Goal: Book appointment/travel/reservation

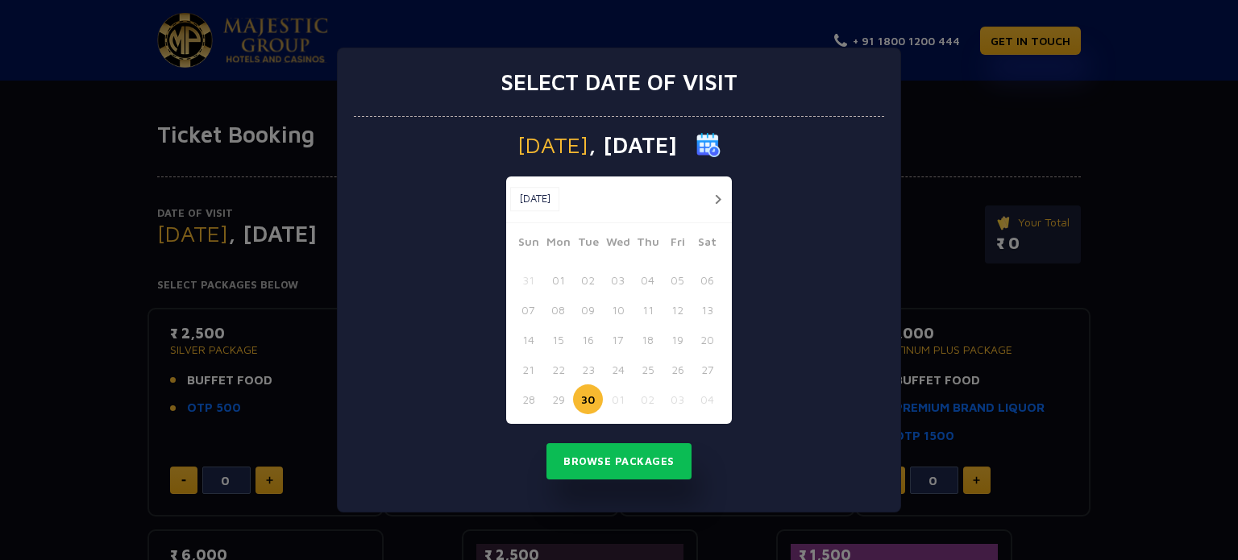
click at [709, 196] on button "button" at bounding box center [718, 199] width 20 height 20
click at [616, 287] on button "01" at bounding box center [618, 280] width 30 height 30
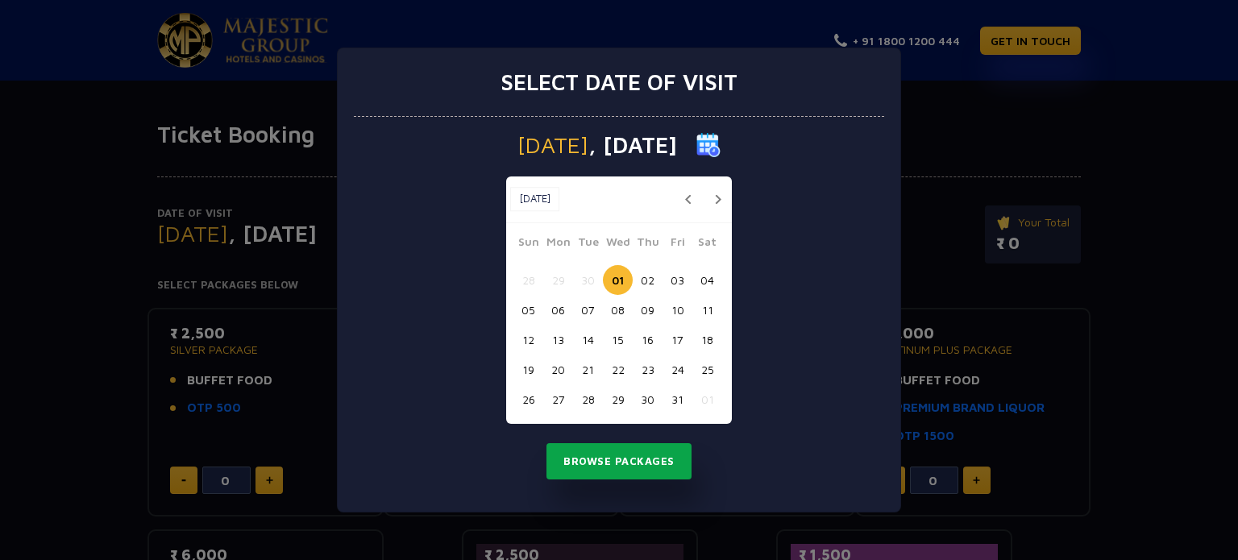
click at [617, 469] on button "Browse Packages" at bounding box center [618, 461] width 145 height 37
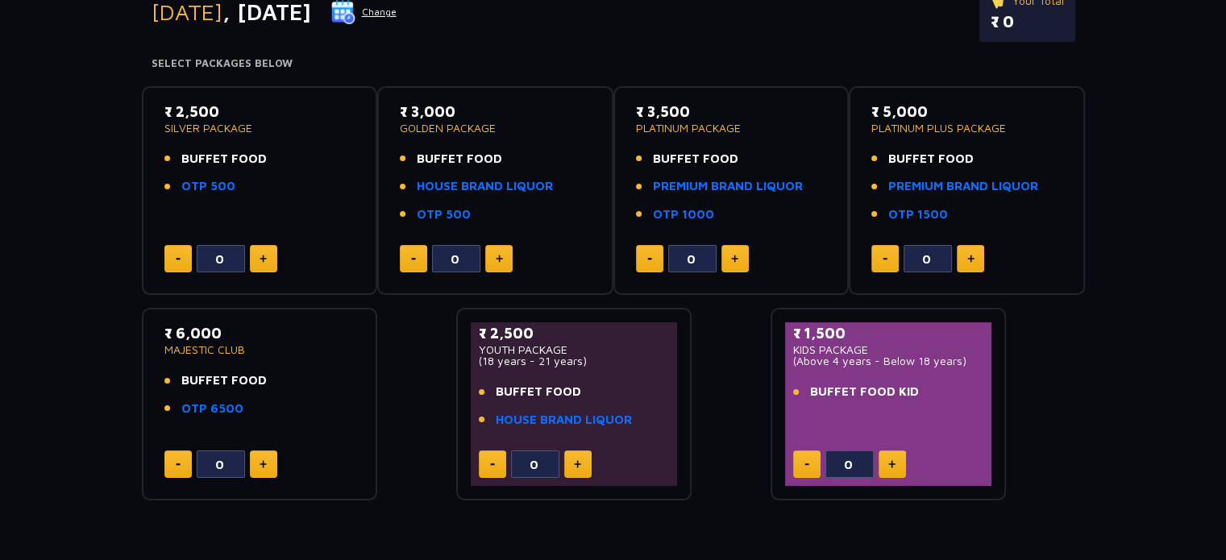
scroll to position [242, 0]
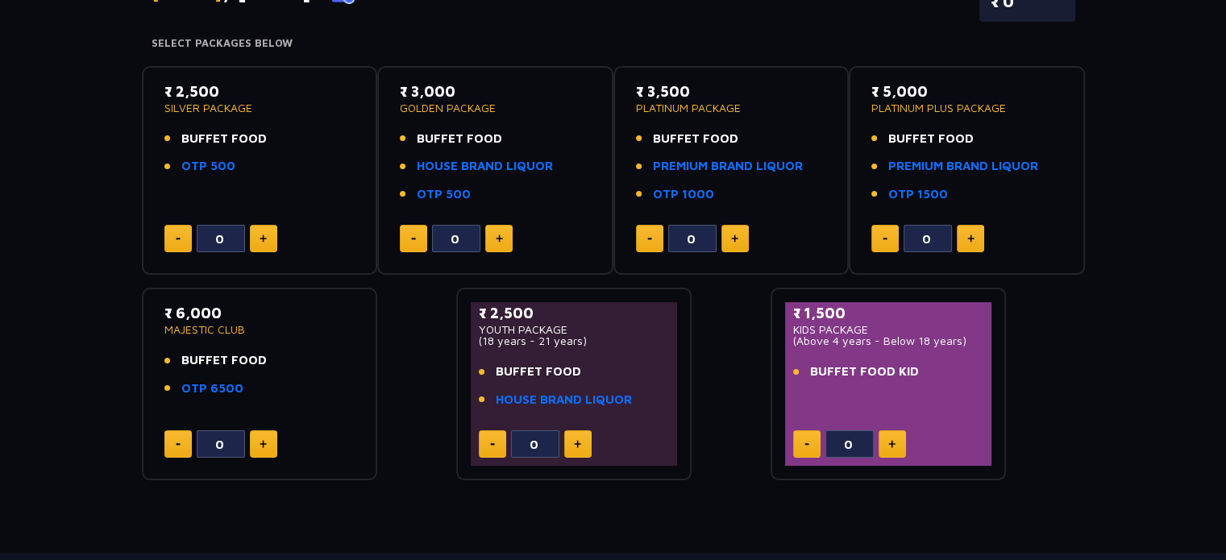
click at [308, 131] on li "BUFFET FOOD" at bounding box center [259, 139] width 191 height 19
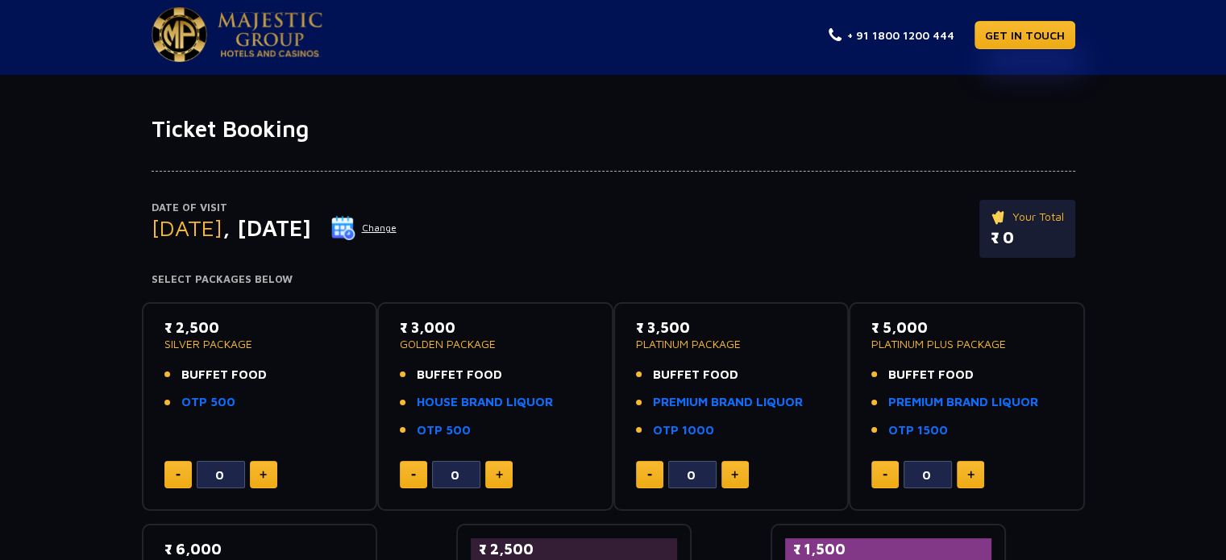
scroll to position [0, 0]
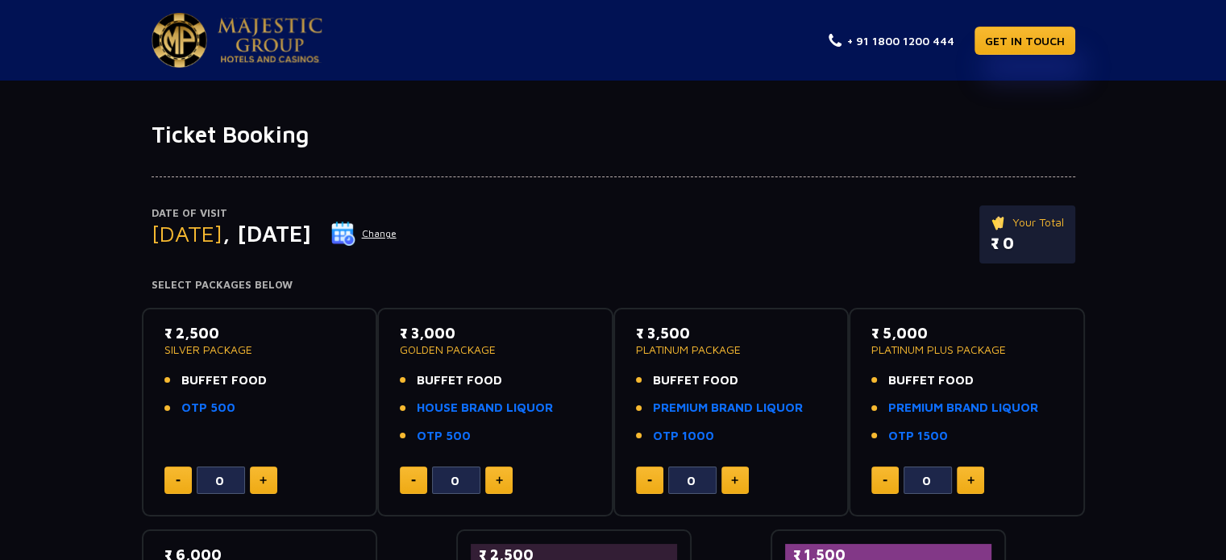
click at [397, 228] on button "Change" at bounding box center [363, 234] width 67 height 26
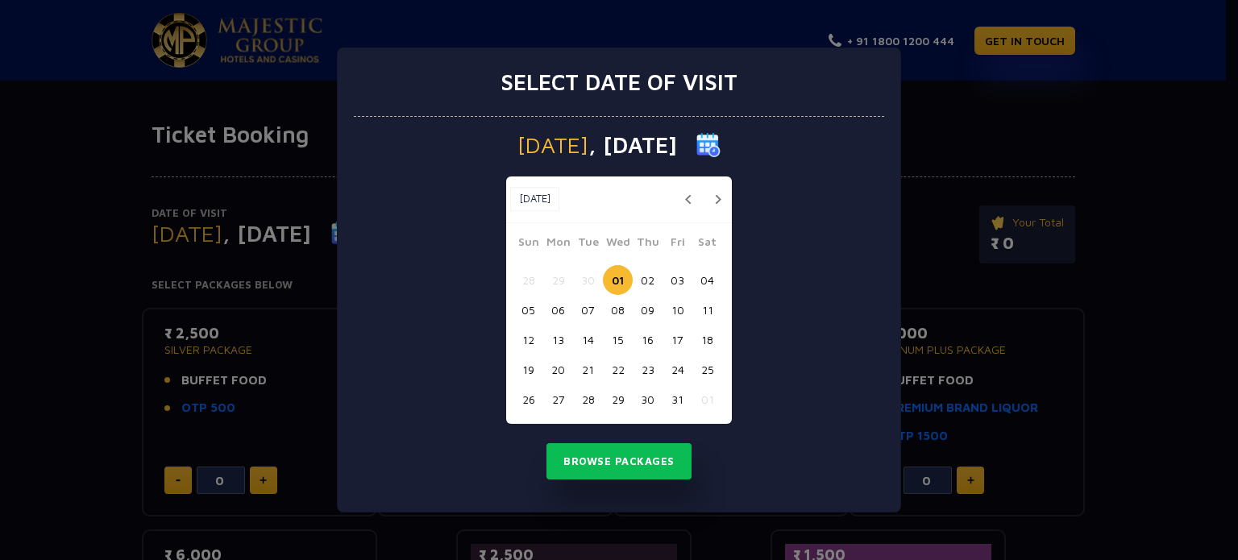
click at [706, 276] on button "04" at bounding box center [707, 280] width 30 height 30
click at [646, 463] on button "Browse Packages" at bounding box center [618, 461] width 145 height 37
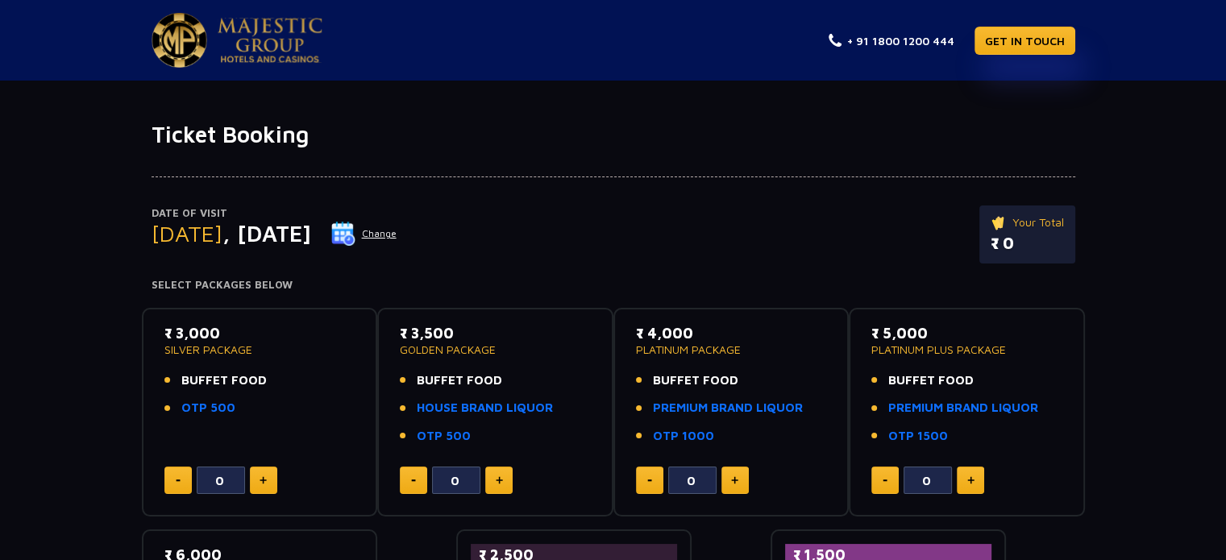
click at [397, 234] on button "Change" at bounding box center [363, 234] width 67 height 26
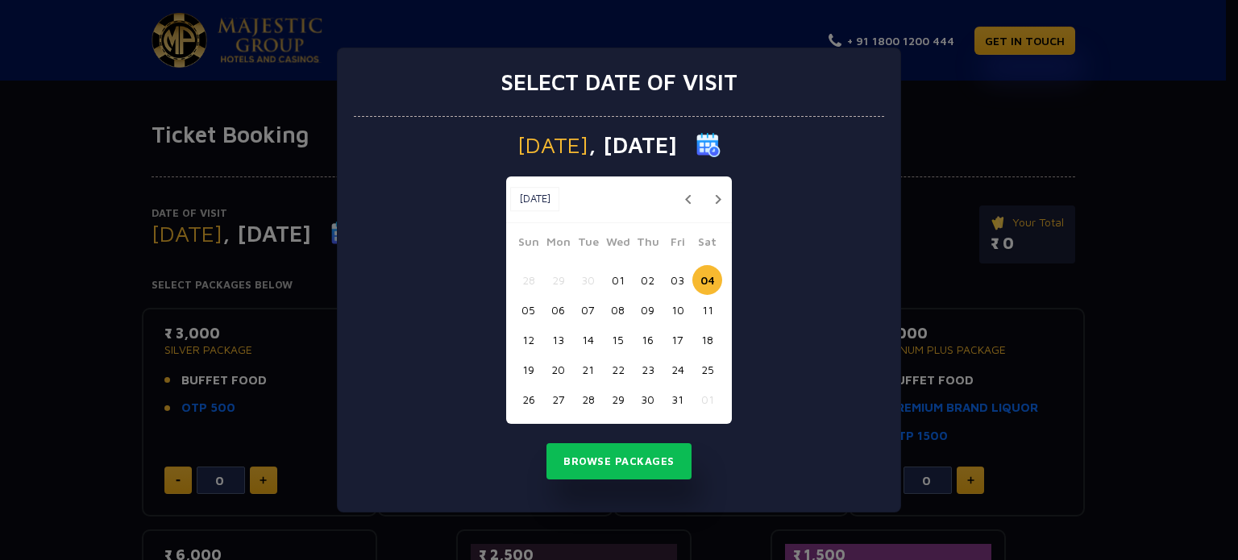
click at [578, 308] on button "07" at bounding box center [588, 310] width 30 height 30
click at [606, 444] on button "Browse Packages" at bounding box center [618, 461] width 145 height 37
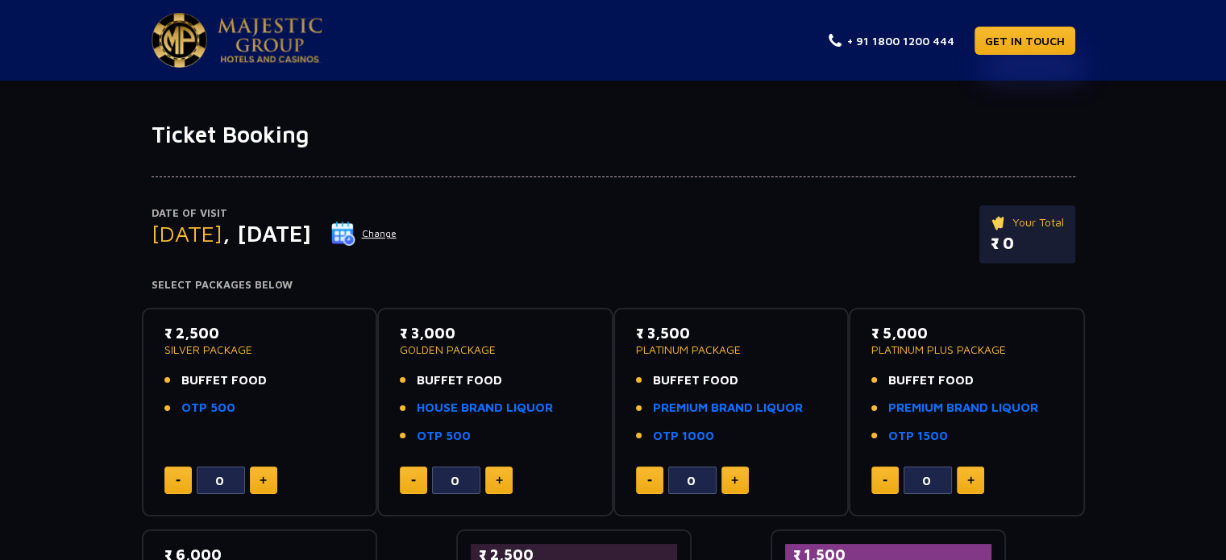
click at [355, 225] on img at bounding box center [343, 234] width 24 height 24
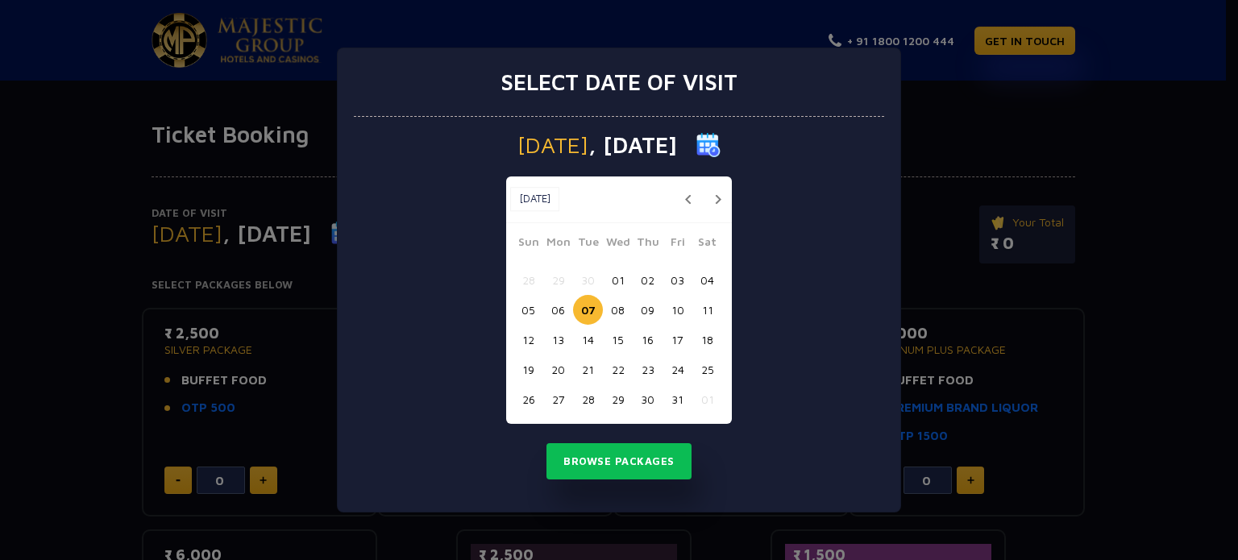
click at [612, 280] on button "01" at bounding box center [618, 280] width 30 height 30
click at [603, 475] on button "Browse Packages" at bounding box center [618, 461] width 145 height 37
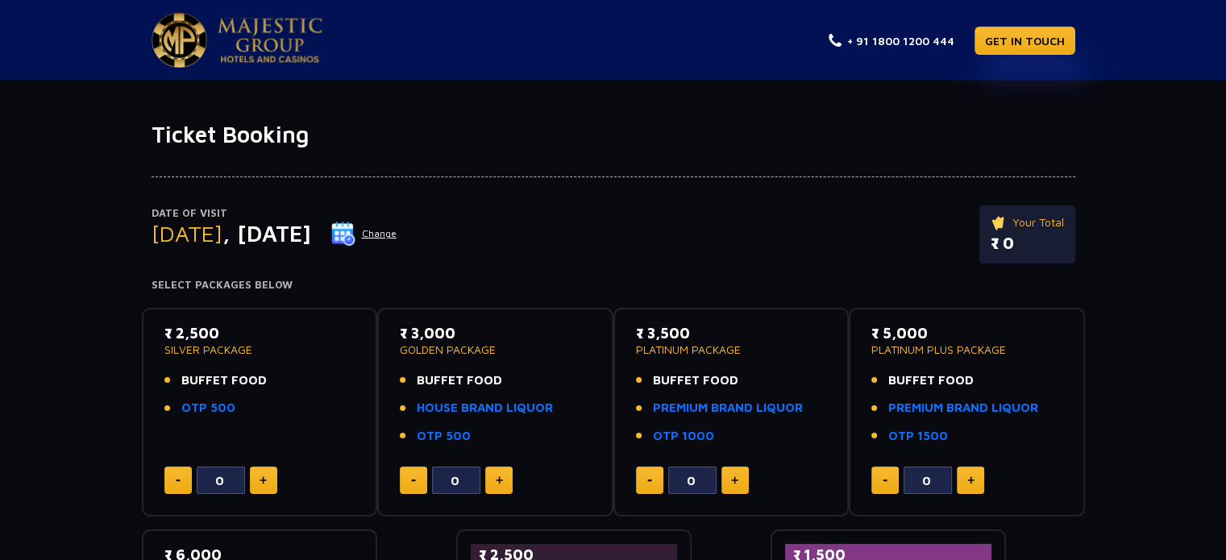
click at [355, 234] on img at bounding box center [343, 234] width 24 height 24
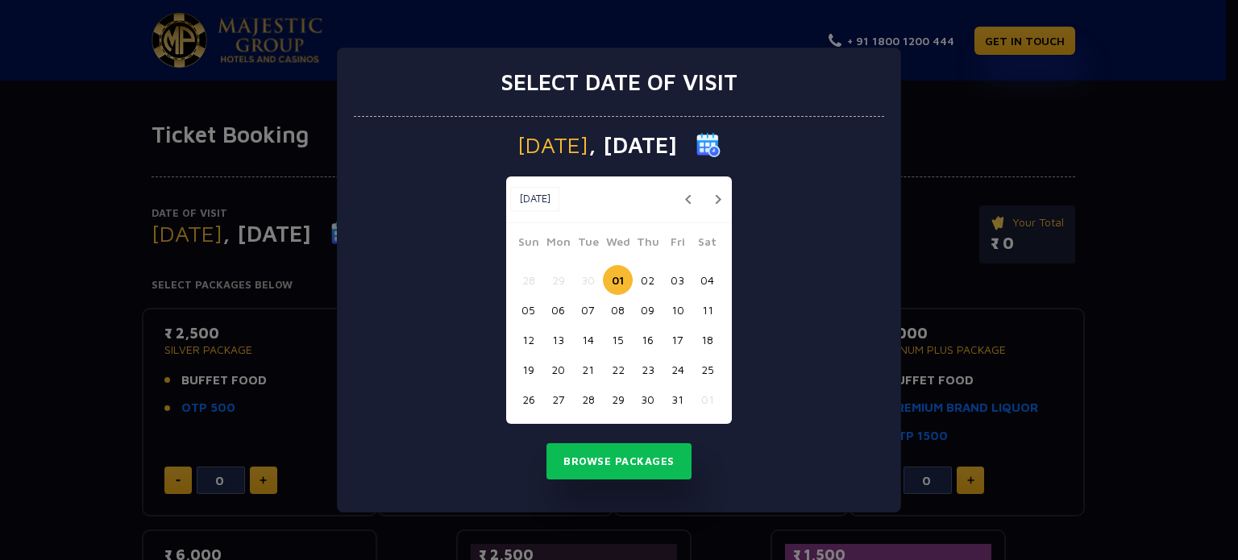
click at [619, 309] on button "08" at bounding box center [618, 310] width 30 height 30
click at [620, 467] on button "Browse Packages" at bounding box center [618, 461] width 145 height 37
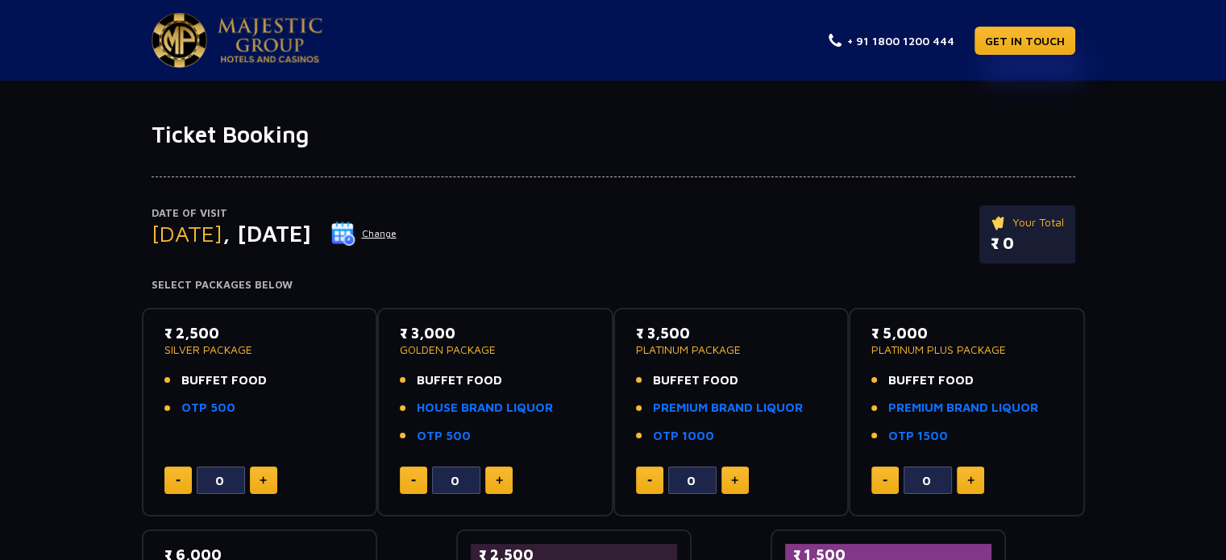
click at [355, 231] on img at bounding box center [343, 234] width 24 height 24
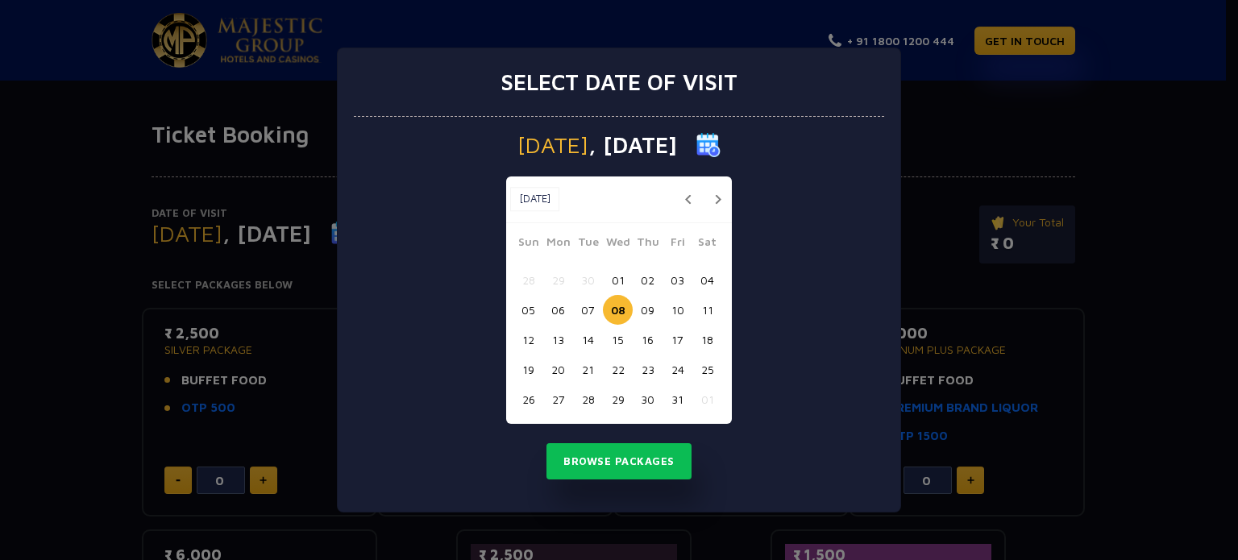
click at [708, 301] on button "11" at bounding box center [707, 310] width 30 height 30
click at [608, 462] on button "Browse Packages" at bounding box center [618, 461] width 145 height 37
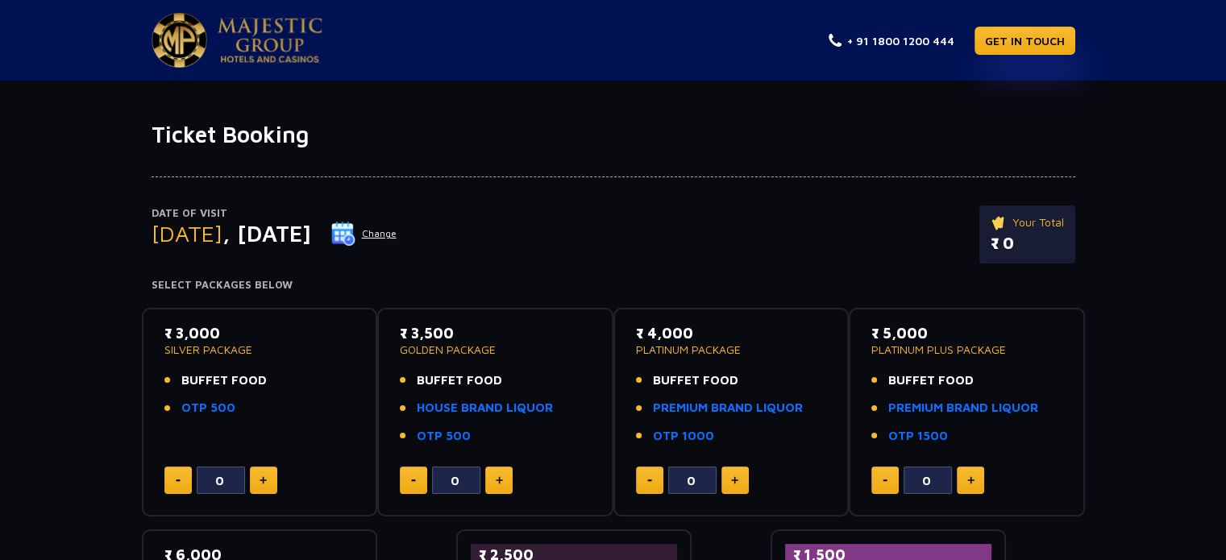
click at [355, 234] on img at bounding box center [343, 234] width 24 height 24
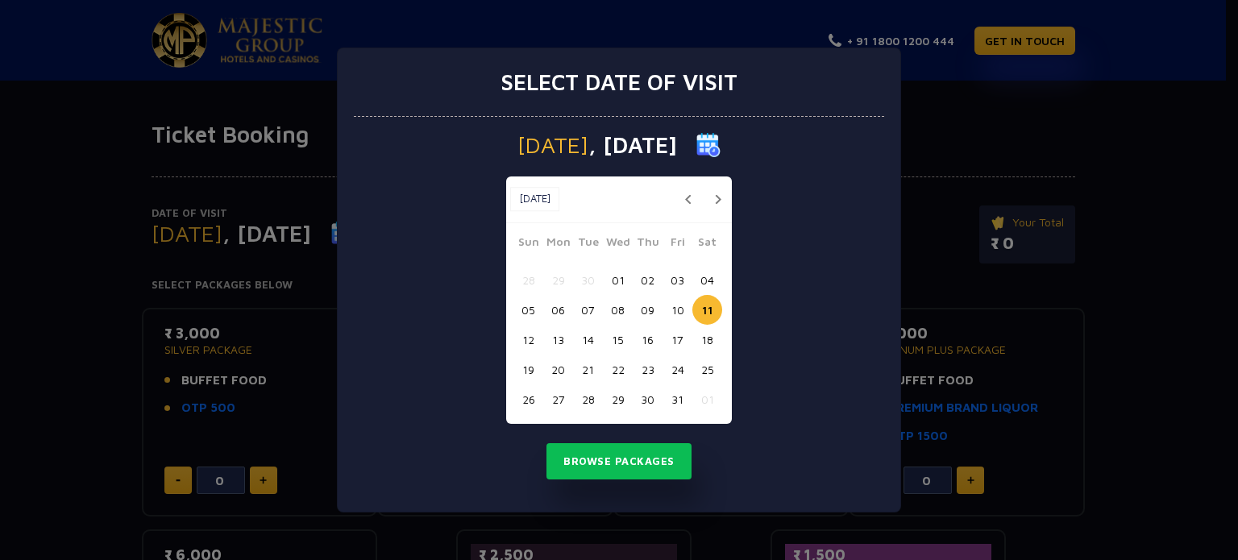
click at [614, 310] on button "08" at bounding box center [618, 310] width 30 height 30
click at [596, 467] on button "Browse Packages" at bounding box center [618, 461] width 145 height 37
